Goal: Information Seeking & Learning: Learn about a topic

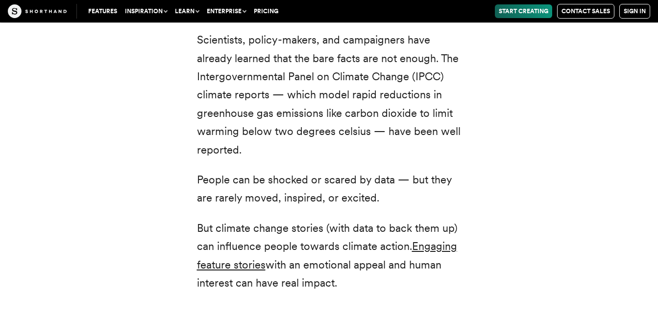
scroll to position [1150, 0]
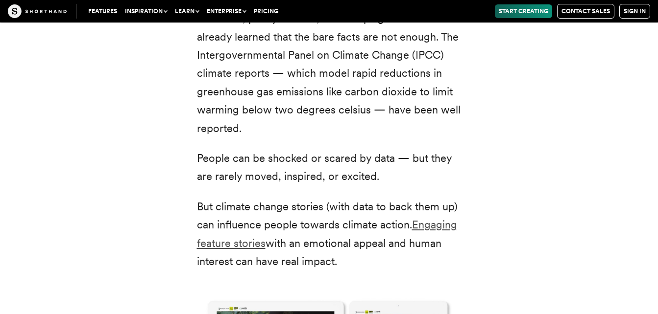
click at [430, 228] on link "Engaging feature stories" at bounding box center [327, 233] width 260 height 31
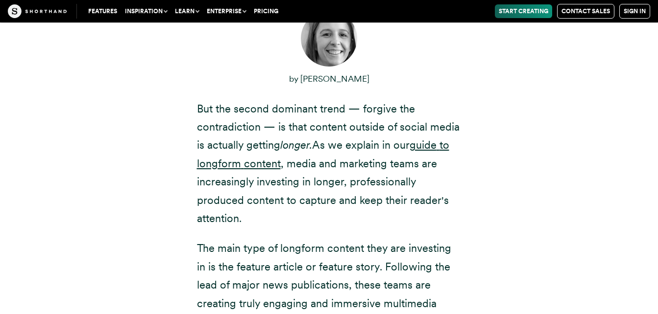
scroll to position [392, 0]
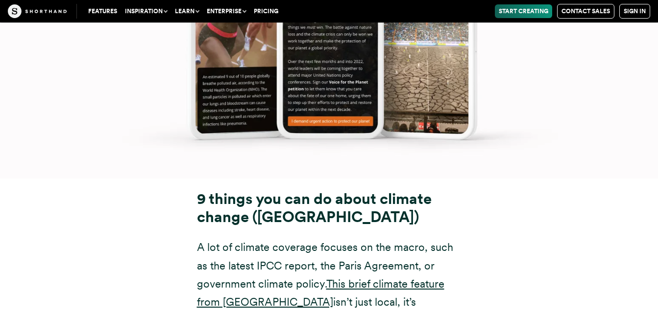
scroll to position [11589, 0]
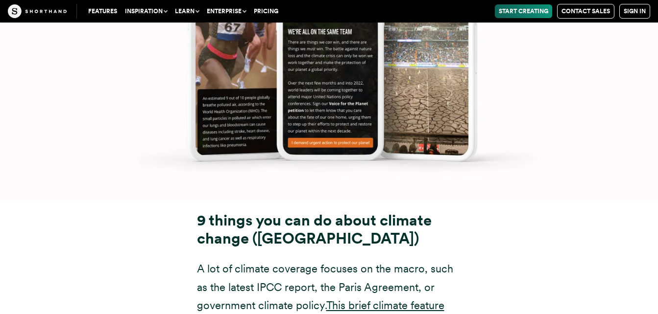
click at [401, 212] on strong "9 things you can do about climate change ([GEOGRAPHIC_DATA])" at bounding box center [314, 230] width 235 height 36
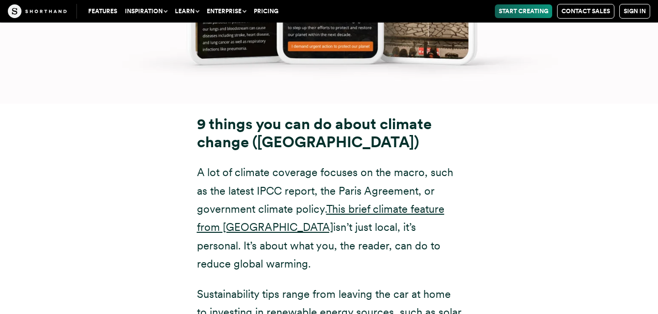
scroll to position [11609, 0]
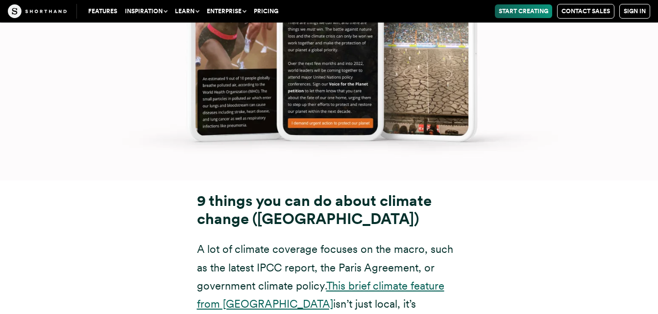
click at [416, 280] on link "This brief climate feature from [GEOGRAPHIC_DATA]" at bounding box center [320, 295] width 247 height 31
